Goal: Task Accomplishment & Management: Complete application form

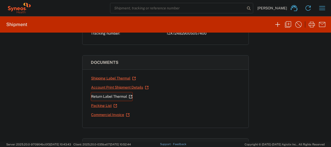
scroll to position [67, 0]
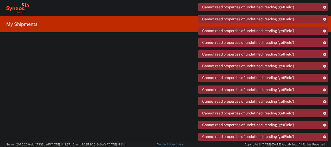
drag, startPoint x: 0, startPoint y: 0, endPoint x: 45, endPoint y: 55, distance: 71.3
click at [45, 55] on agx-ag-table at bounding box center [168, 94] width 324 height 95
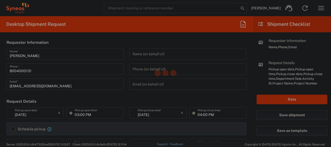
type input "New Jersey"
type input "United States"
type input "4205"
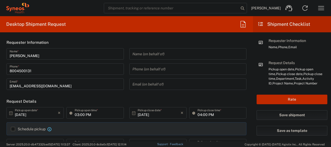
type input "Syneos Health Commercial Servi- NJ US"
click at [320, 7] on icon "button" at bounding box center [321, 8] width 8 height 8
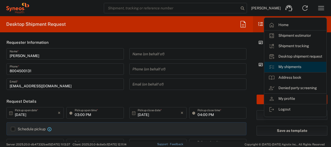
click at [288, 64] on link "My shipments" at bounding box center [295, 67] width 62 height 10
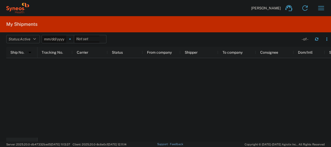
click at [69, 38] on svg-icon at bounding box center [70, 39] width 8 height 8
click at [34, 38] on button "Status: Active" at bounding box center [23, 39] width 34 height 8
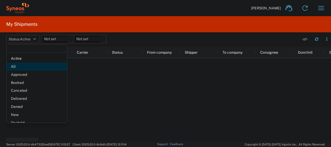
click at [29, 70] on span "All" at bounding box center [36, 66] width 61 height 8
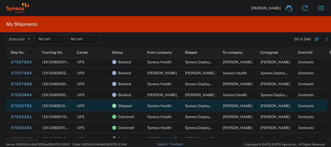
scroll to position [35, 0]
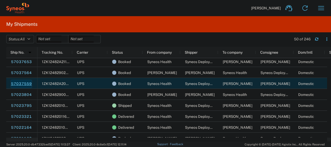
click at [27, 84] on link "57037559" at bounding box center [21, 84] width 21 height 8
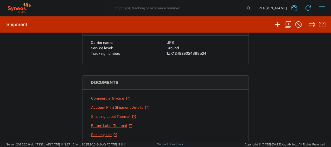
scroll to position [59, 0]
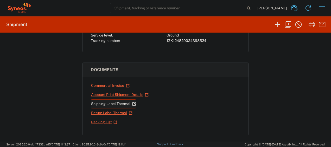
click at [106, 100] on link "Shipping Label Thermal" at bounding box center [113, 103] width 45 height 9
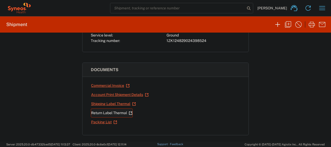
click at [103, 113] on link "Return Label Thermal" at bounding box center [112, 112] width 42 height 9
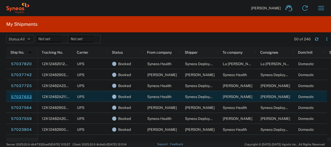
click at [25, 99] on link "57037653" at bounding box center [21, 97] width 21 height 8
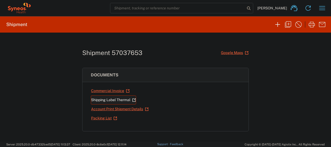
click at [104, 98] on link "Shipping Label Thermal" at bounding box center [113, 99] width 45 height 9
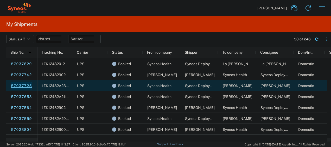
click at [25, 83] on link "57037725" at bounding box center [21, 86] width 21 height 8
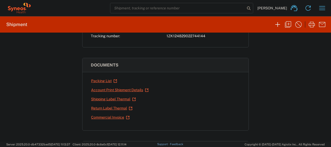
scroll to position [66, 0]
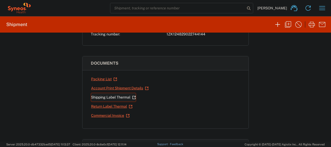
click at [114, 95] on link "Shipping Label Thermal" at bounding box center [113, 97] width 45 height 9
click at [96, 94] on link "Shipping Label Thermal" at bounding box center [113, 97] width 45 height 9
click at [102, 105] on link "Return Label Thermal" at bounding box center [112, 106] width 42 height 9
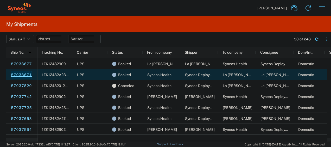
click at [28, 75] on link "57038671" at bounding box center [21, 75] width 21 height 8
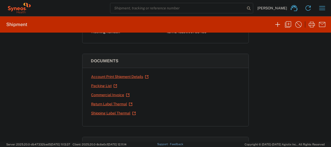
scroll to position [68, 0]
click at [113, 112] on link "Shipping Label Thermal" at bounding box center [113, 112] width 45 height 9
click at [109, 101] on link "Return Label Thermal" at bounding box center [112, 103] width 42 height 9
